Goal: Task Accomplishment & Management: Use online tool/utility

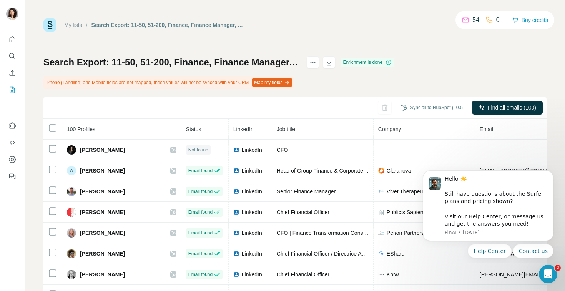
scroll to position [321, 0]
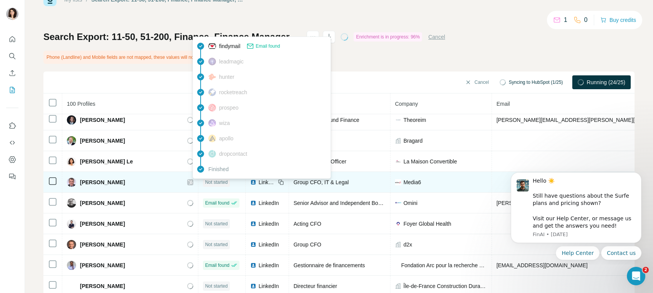
scroll to position [47, 0]
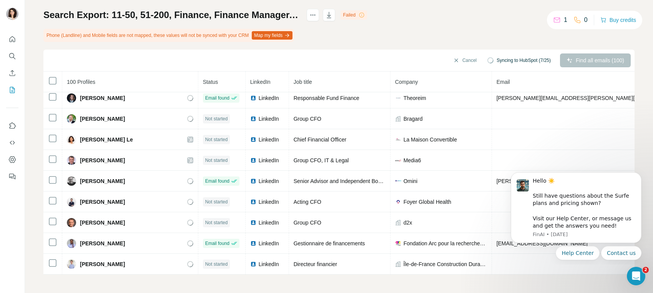
click at [515, 28] on div "Search Export: 11-50, 51-200, Finance, Finance Manager, DAF, CFO, Chief Financi…" at bounding box center [338, 142] width 591 height 266
click at [365, 15] on icon at bounding box center [362, 15] width 6 height 6
click at [367, 15] on div "Failed" at bounding box center [354, 14] width 27 height 9
click at [638, 176] on button "Dismiss notification" at bounding box center [639, 175] width 10 height 10
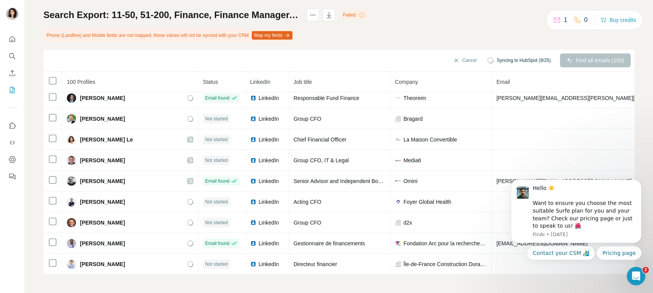
click at [367, 17] on div "Failed" at bounding box center [354, 14] width 27 height 9
click at [365, 14] on icon at bounding box center [362, 15] width 6 height 6
click at [367, 16] on div "Failed" at bounding box center [354, 14] width 27 height 9
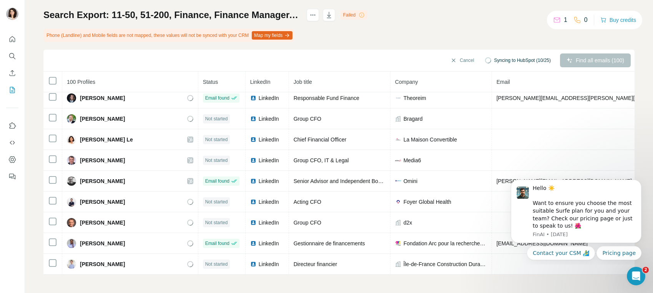
scroll to position [473, 0]
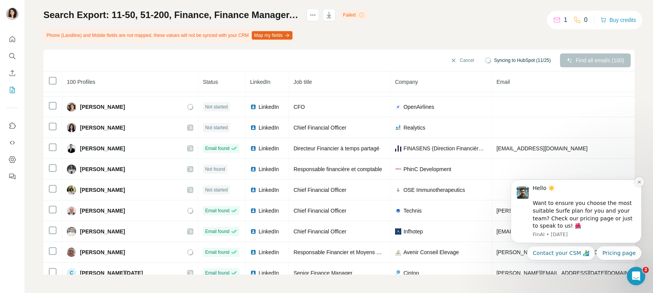
click at [640, 181] on icon "Dismiss notification" at bounding box center [639, 182] width 4 height 4
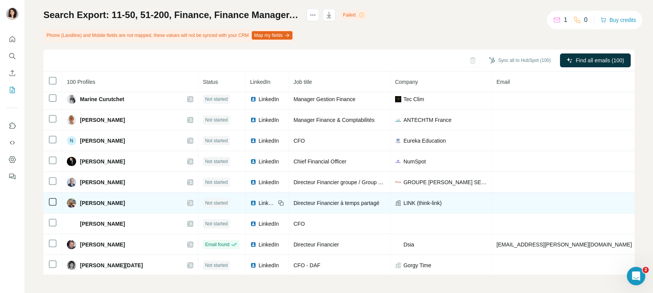
scroll to position [310, 0]
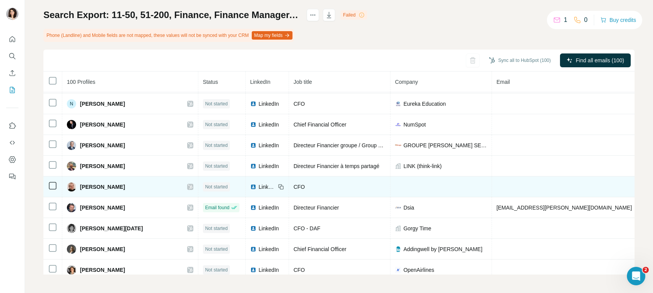
click at [209, 183] on span "Not started" at bounding box center [216, 186] width 23 height 7
click at [205, 186] on span "Not started" at bounding box center [216, 186] width 23 height 7
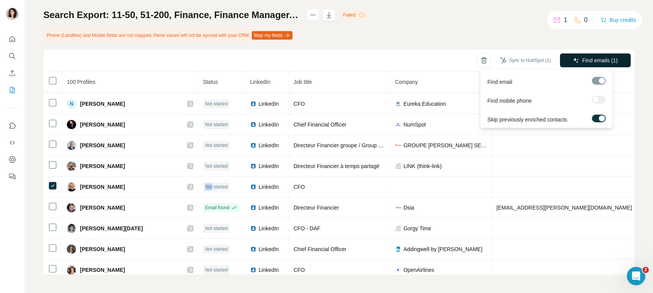
click at [603, 65] on button "Find emails (1)" at bounding box center [595, 60] width 71 height 14
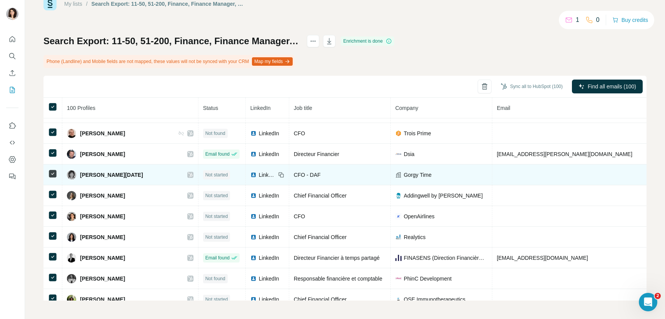
scroll to position [40, 0]
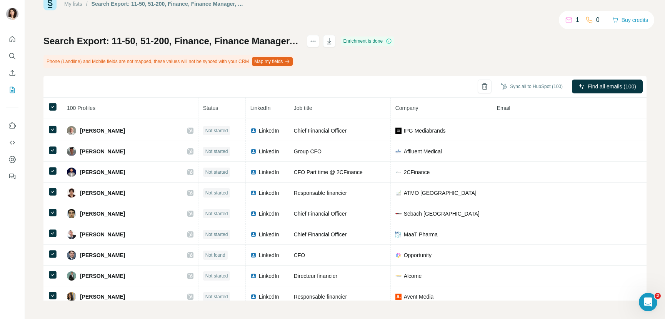
click at [209, 109] on th "Status" at bounding box center [221, 108] width 47 height 21
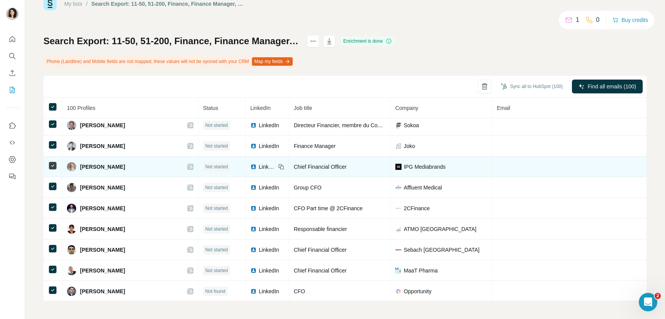
scroll to position [0, 0]
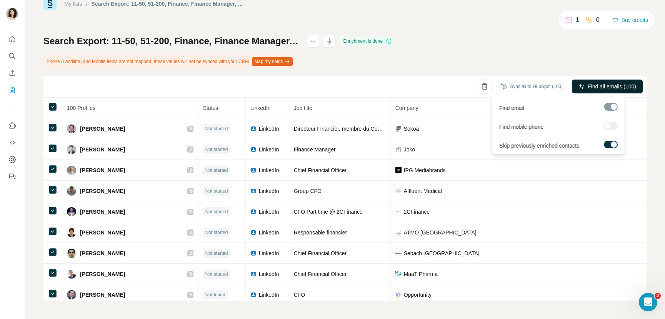
click at [605, 86] on span "Find all emails (100)" at bounding box center [611, 87] width 48 height 8
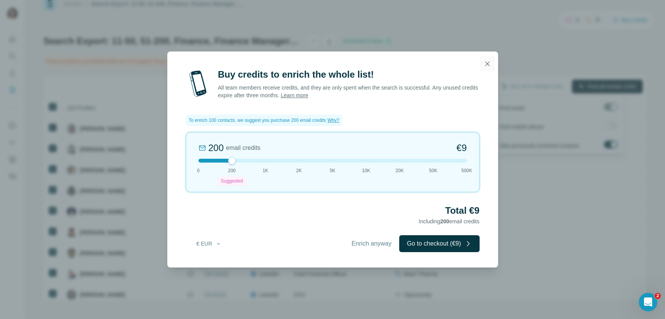
click at [486, 63] on icon "button" at bounding box center [487, 64] width 8 height 8
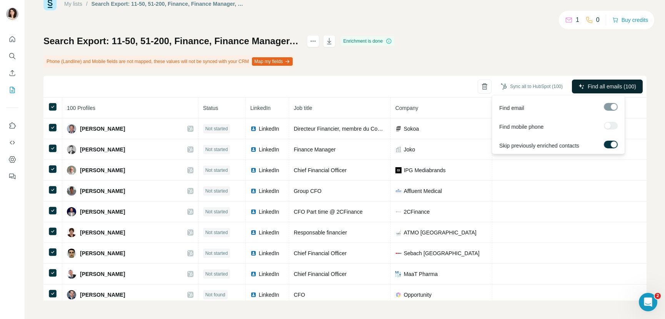
click at [482, 57] on div "Search Export: 11-50, 51-200, Finance, Finance Manager, DAF, CFO, Chief Financi…" at bounding box center [344, 168] width 603 height 266
click at [484, 68] on div "Search Export: 11-50, 51-200, Finance, Finance Manager, DAF, CFO, Chief Financi…" at bounding box center [344, 168] width 603 height 266
click at [594, 85] on span "Find emails (1)" at bounding box center [612, 87] width 36 height 8
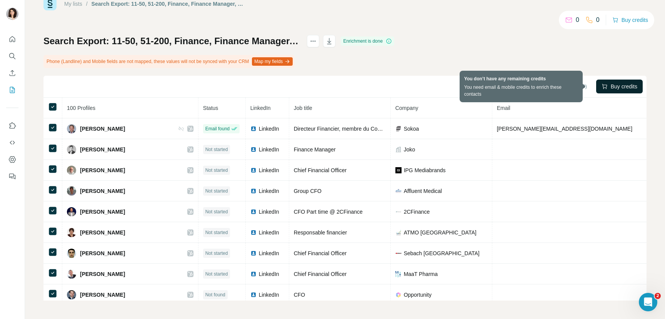
click at [610, 86] on span "Buy credits" at bounding box center [623, 87] width 27 height 8
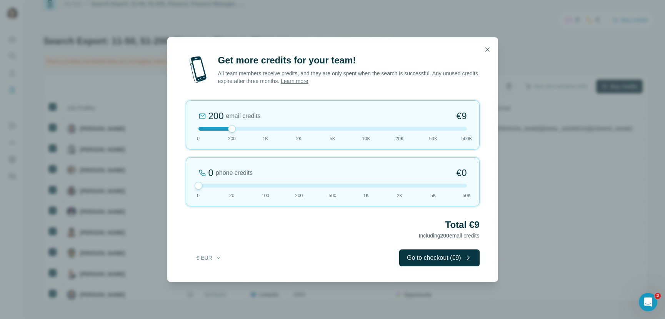
drag, startPoint x: 212, startPoint y: 188, endPoint x: 185, endPoint y: 188, distance: 26.9
click at [185, 188] on div "Get more credits for your team! All team members receive credits, and they are …" at bounding box center [332, 168] width 331 height 228
click at [428, 256] on button "Go to checkout (€9)" at bounding box center [439, 257] width 80 height 17
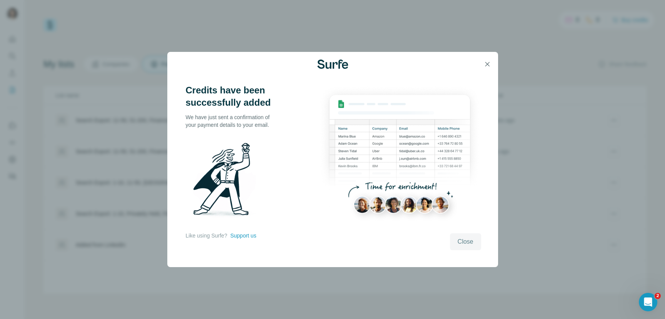
click at [467, 242] on span "Close" at bounding box center [465, 241] width 16 height 9
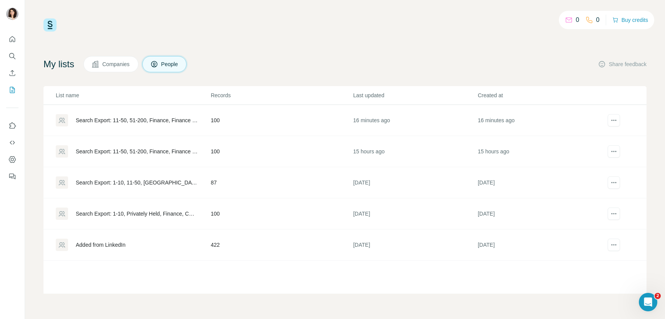
click at [295, 120] on td "100" at bounding box center [281, 120] width 142 height 31
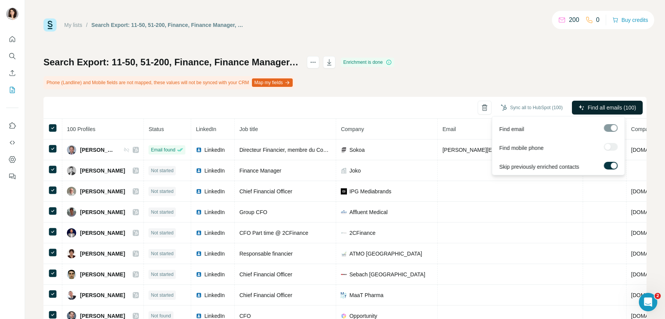
click at [591, 106] on span "Find all emails (100)" at bounding box center [611, 108] width 48 height 8
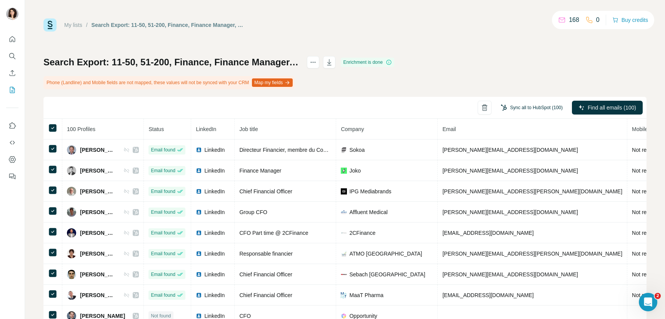
click at [510, 108] on button "Sync all to HubSpot (100)" at bounding box center [531, 108] width 73 height 12
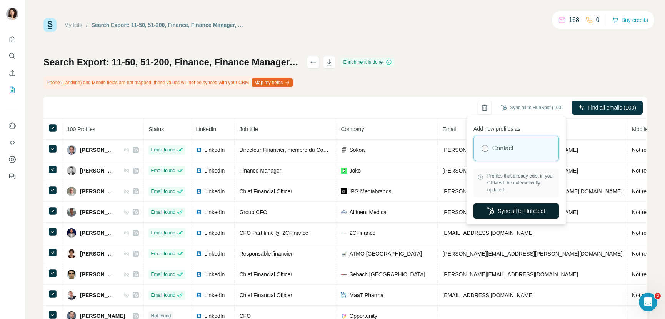
click at [531, 213] on button "Sync all to HubSpot" at bounding box center [515, 210] width 85 height 15
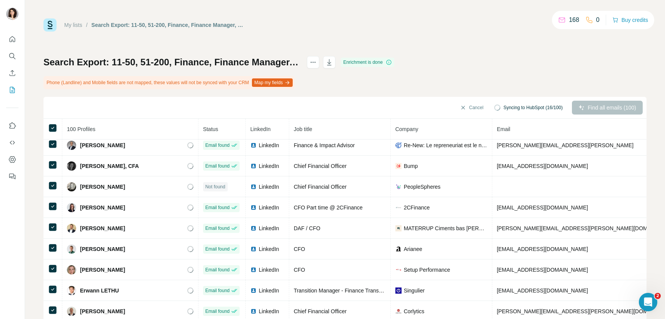
scroll to position [1067, 0]
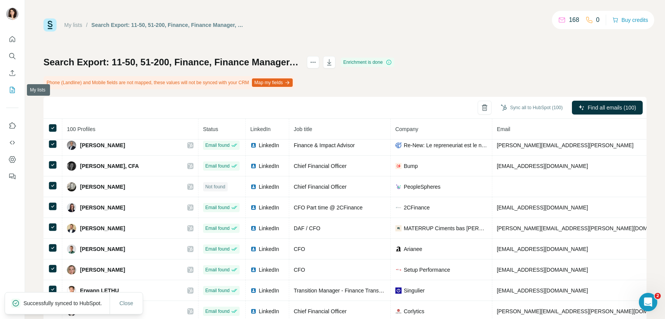
click at [13, 87] on icon "My lists" at bounding box center [13, 89] width 4 height 5
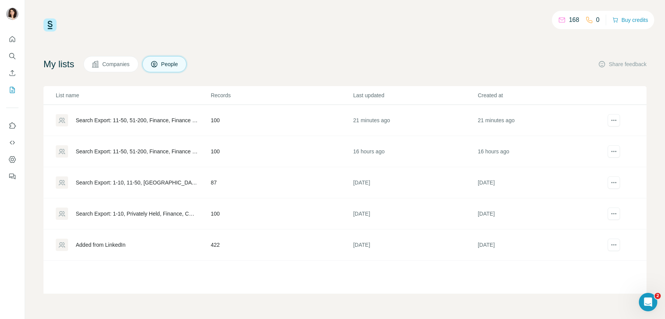
click at [261, 158] on td "100" at bounding box center [281, 151] width 142 height 31
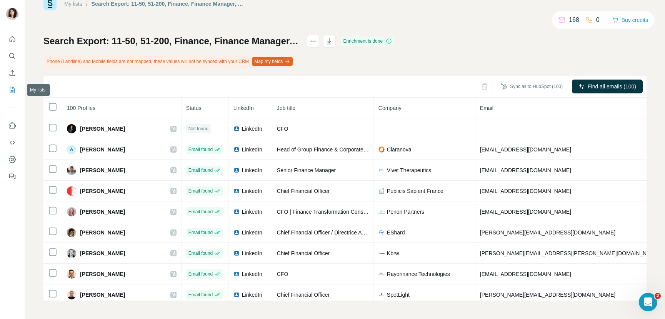
click at [9, 88] on icon "My lists" at bounding box center [12, 90] width 8 height 8
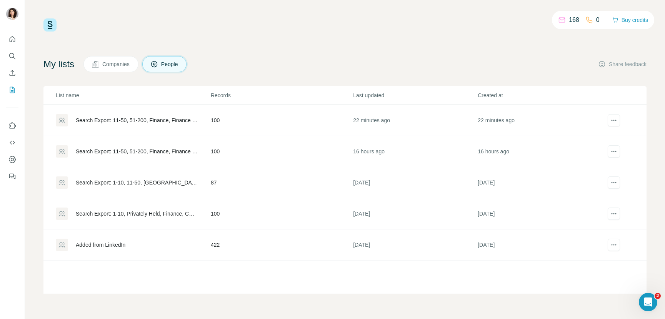
click at [306, 120] on td "100" at bounding box center [281, 120] width 142 height 31
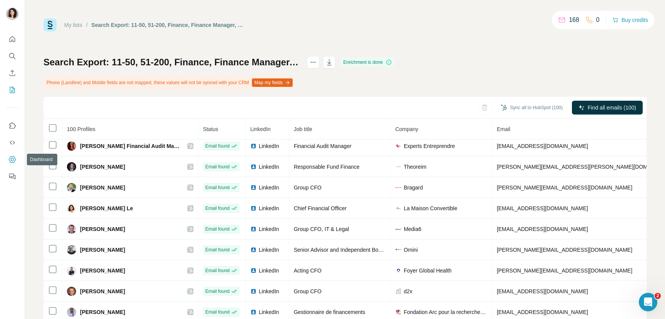
click at [13, 155] on button "Dashboard" at bounding box center [12, 160] width 12 height 14
